Goal: Ask a question

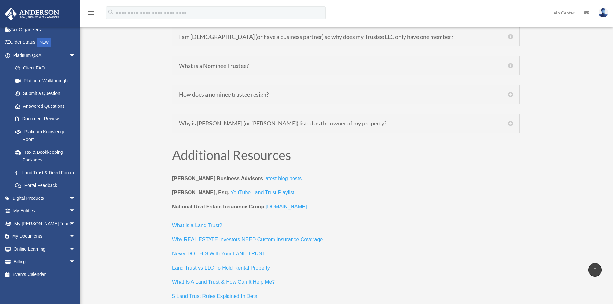
scroll to position [2381, 0]
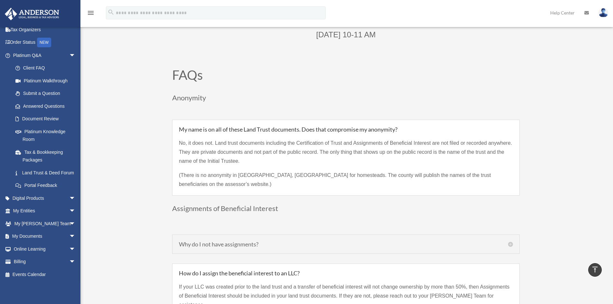
scroll to position [774, 0]
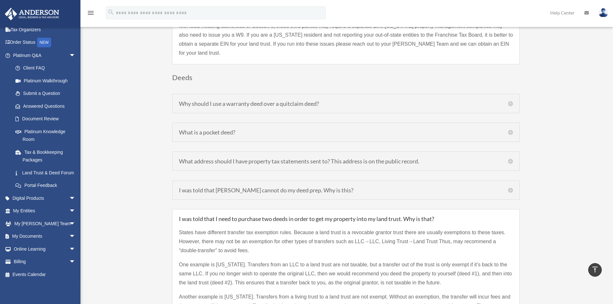
click at [508, 158] on h5 "What address should I have property tax statements sent to? This address is on …" at bounding box center [346, 161] width 334 height 6
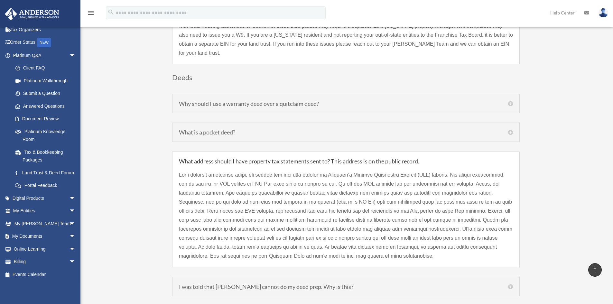
click at [472, 170] on p at bounding box center [346, 215] width 334 height 90
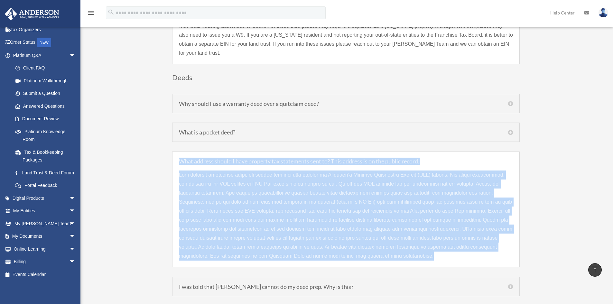
drag, startPoint x: 178, startPoint y: 151, endPoint x: 463, endPoint y: 244, distance: 299.4
click at [463, 244] on div "What address should I have property tax statements sent to? This address is on …" at bounding box center [345, 210] width 347 height 116
copy div "Lore ipsumdo sitame C adip elitsedd eiu temporinci utla et? Dolo magnaal en ad …"
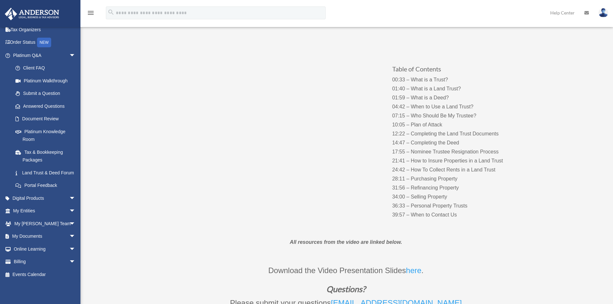
scroll to position [2298, 0]
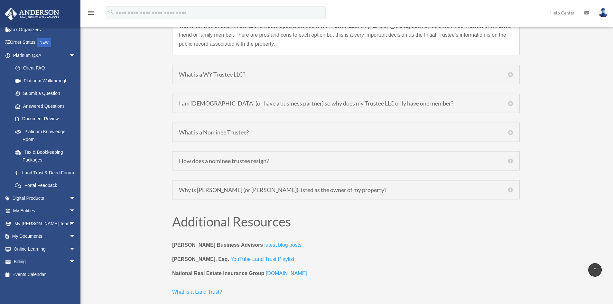
click at [508, 158] on h5 "How does a nominee trustee resign?" at bounding box center [346, 161] width 334 height 6
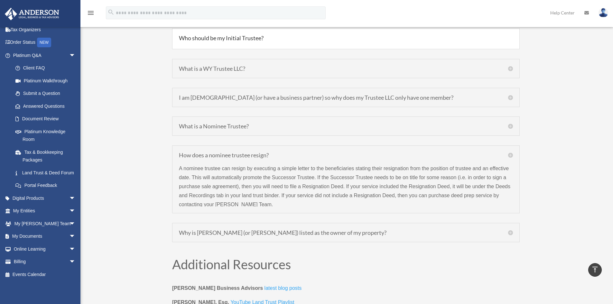
scroll to position [2264, 0]
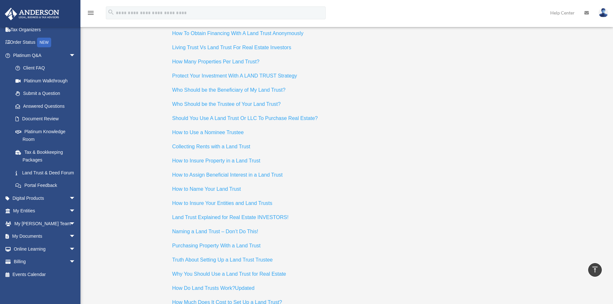
scroll to position [774, 0]
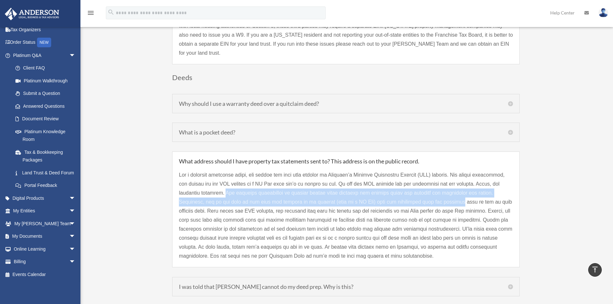
drag, startPoint x: 248, startPoint y: 184, endPoint x: 463, endPoint y: 192, distance: 215.4
click at [463, 192] on p at bounding box center [346, 215] width 334 height 90
copy p "Tax assessor information is usually public which includes the address where the…"
